Goal: Book appointment/travel/reservation

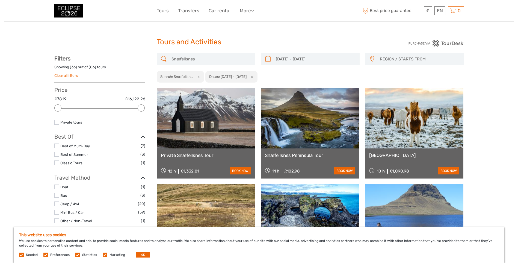
select select
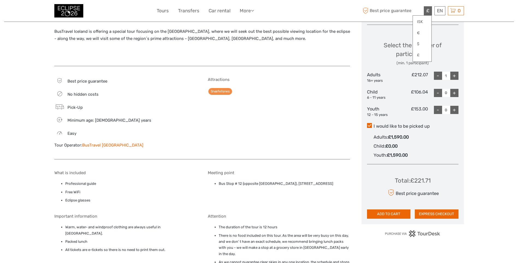
scroll to position [191, 0]
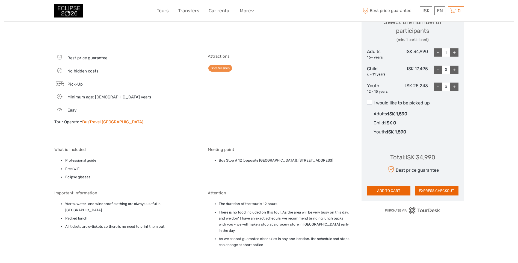
scroll to position [246, 0]
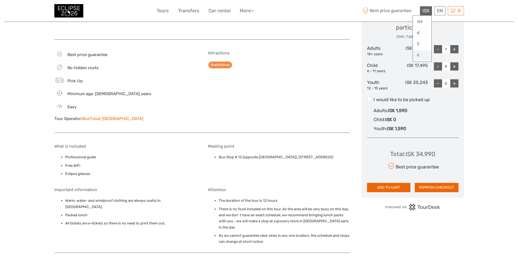
click at [423, 55] on link "£" at bounding box center [422, 55] width 19 height 10
click at [307, 101] on div "Attractions Snæfellsnes" at bounding box center [279, 89] width 142 height 77
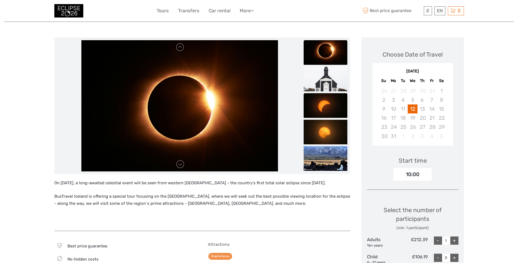
scroll to position [0, 0]
